Goal: Browse casually: Explore the website without a specific task or goal

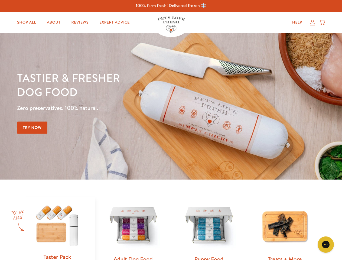
click at [171, 130] on div "Tastier & fresher dog food Zero preservatives. 100% natural. Try Now" at bounding box center [120, 107] width 206 height 72
click at [326, 245] on icon "Gorgias live chat" at bounding box center [325, 244] width 5 height 5
